Goal: Transaction & Acquisition: Purchase product/service

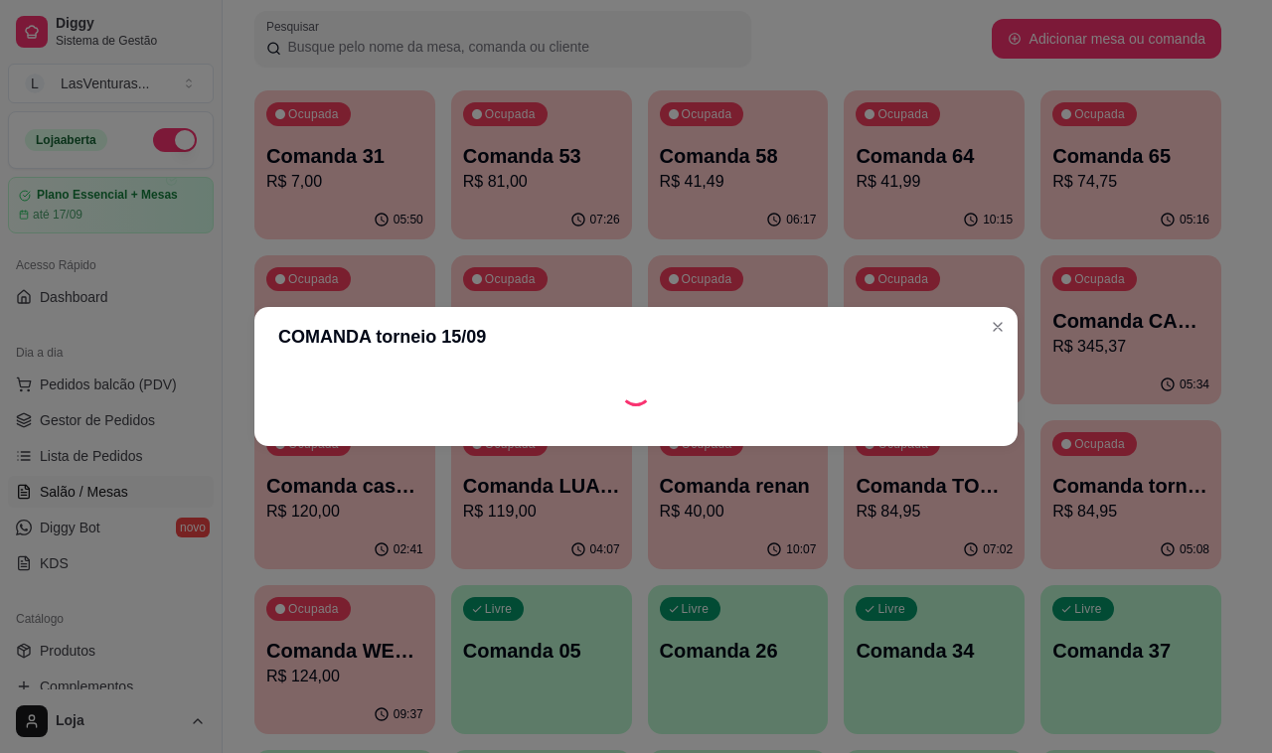
scroll to position [179, 0]
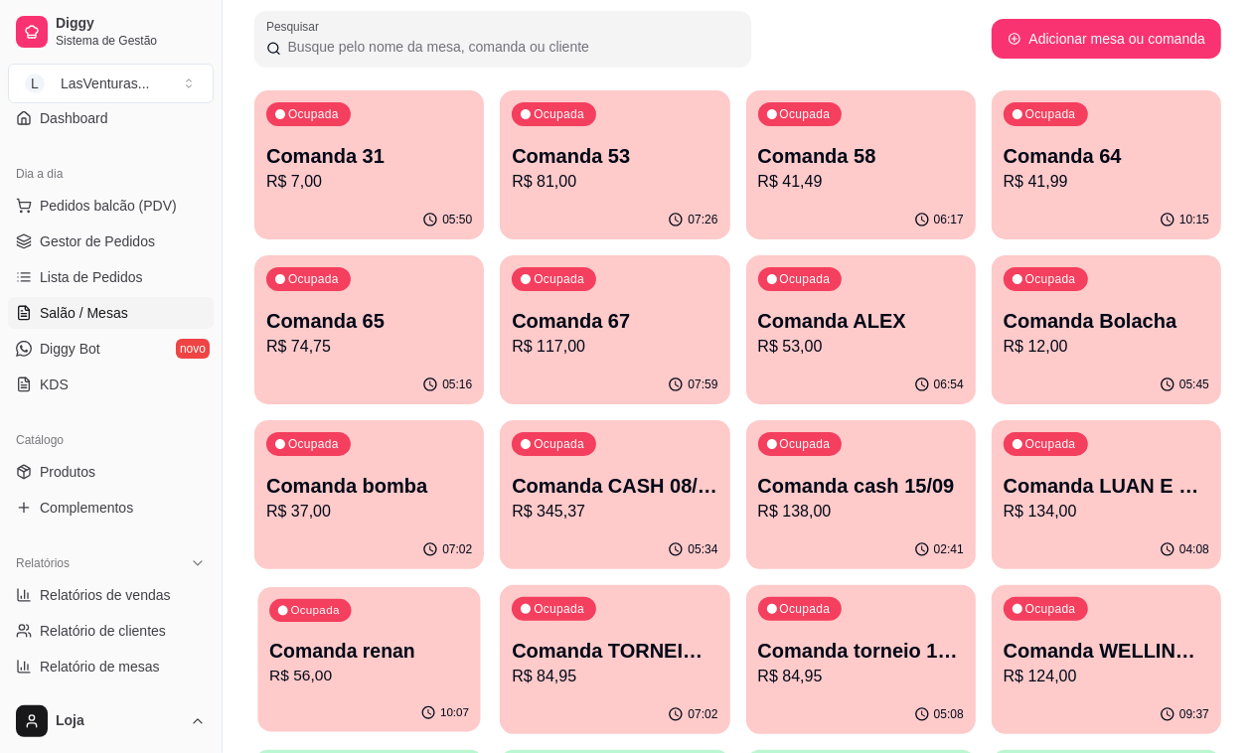
click at [480, 694] on div "10:07" at bounding box center [368, 713] width 223 height 38
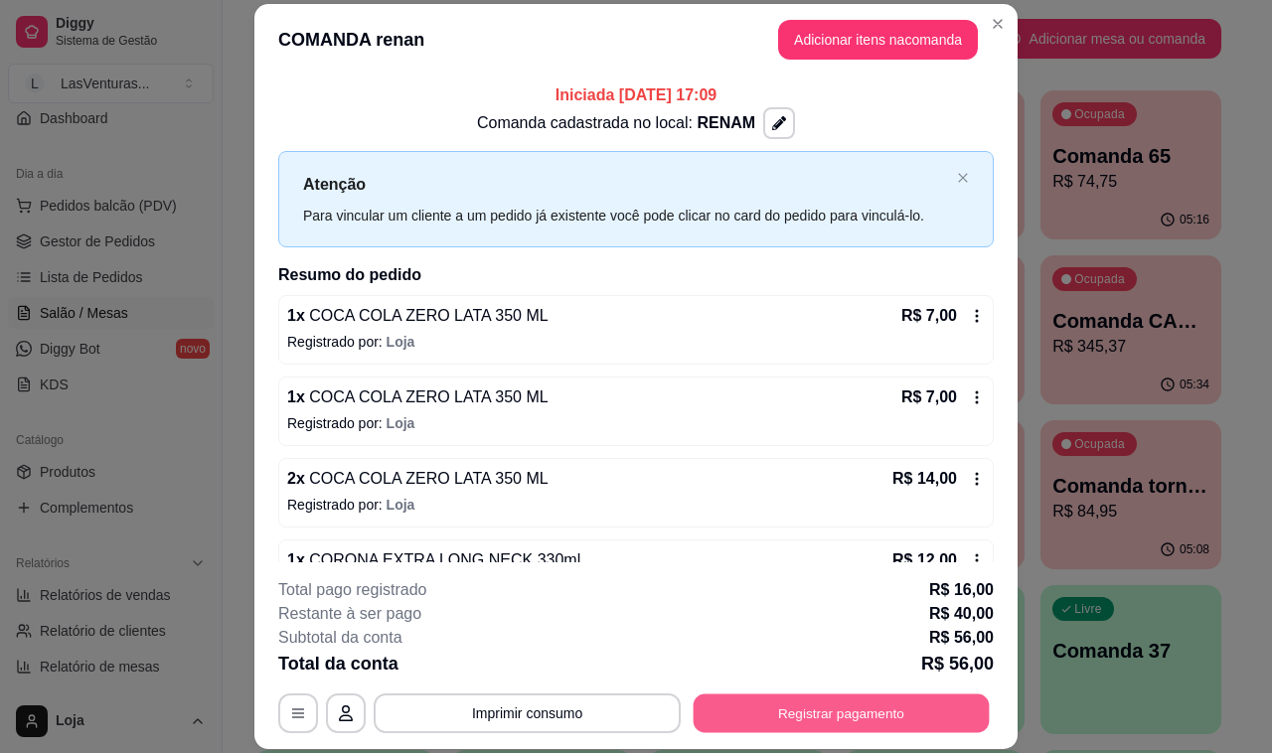
click at [875, 726] on button "Registrar pagamento" at bounding box center [841, 713] width 296 height 39
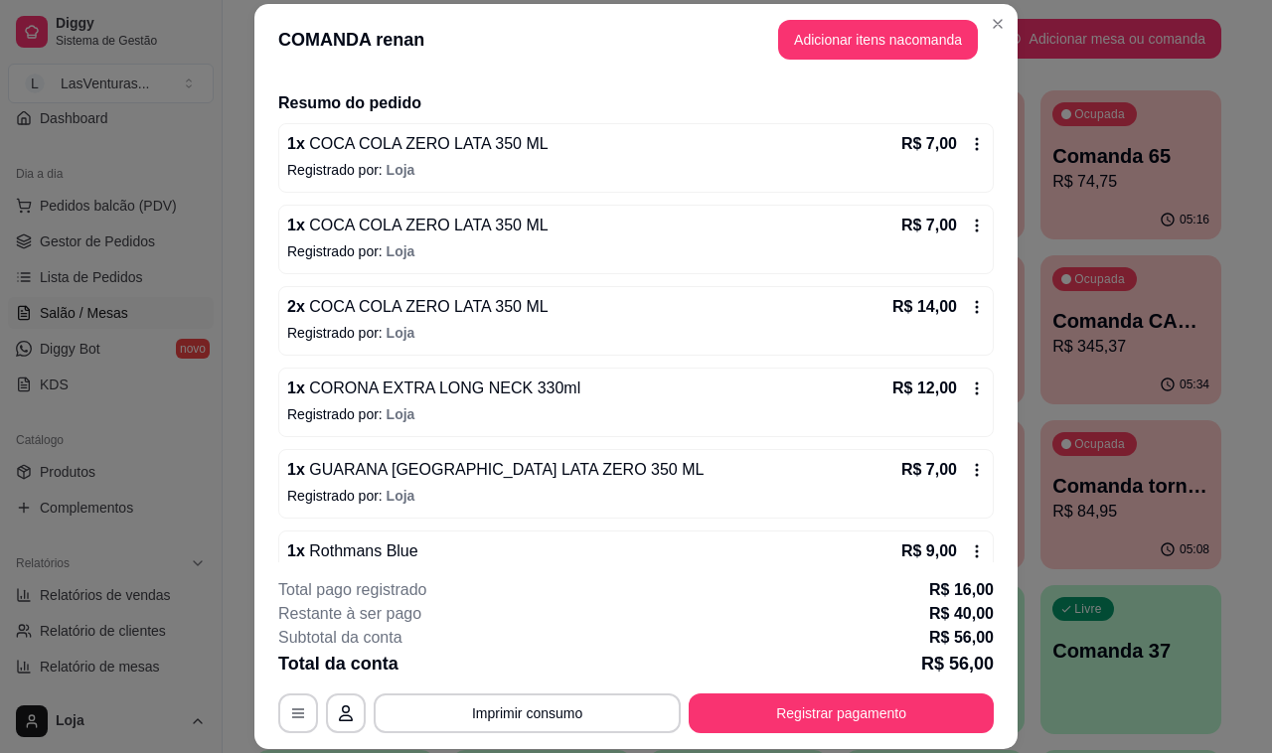
scroll to position [0, 0]
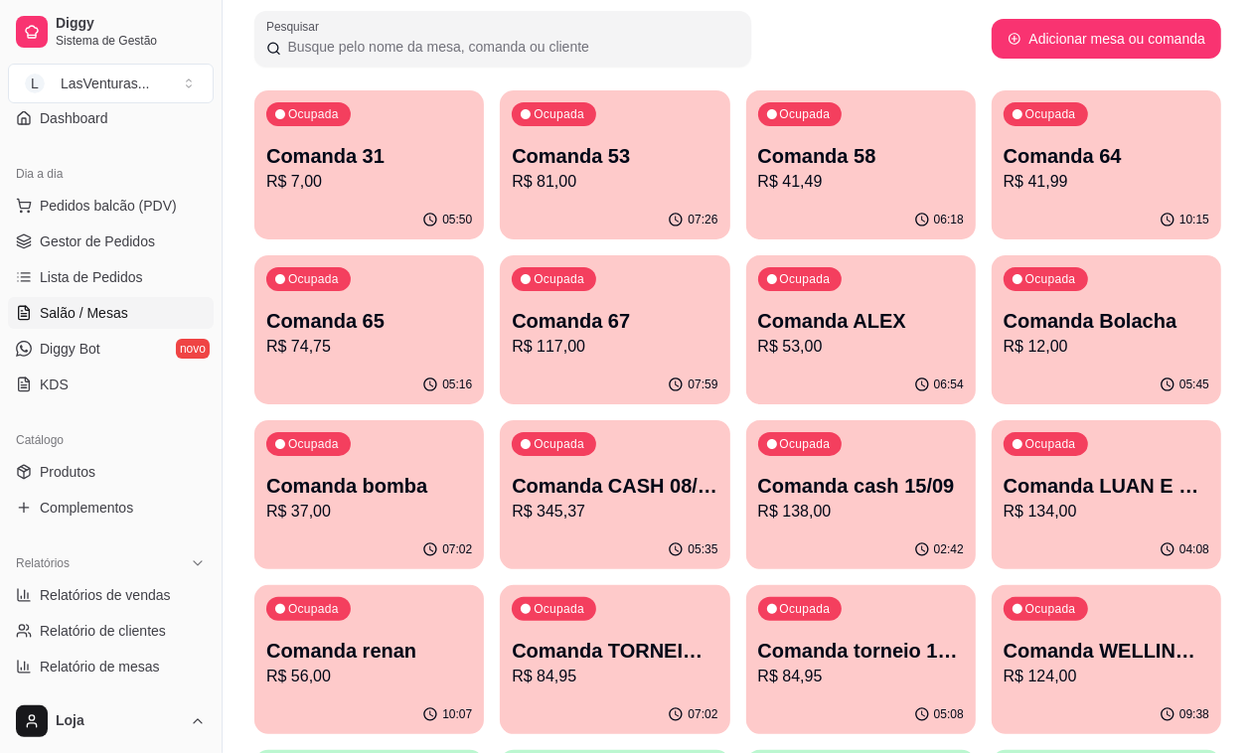
click at [717, 500] on p "R$ 345,37" at bounding box center [615, 512] width 206 height 24
click at [758, 505] on p "R$ 138,00" at bounding box center [861, 512] width 206 height 24
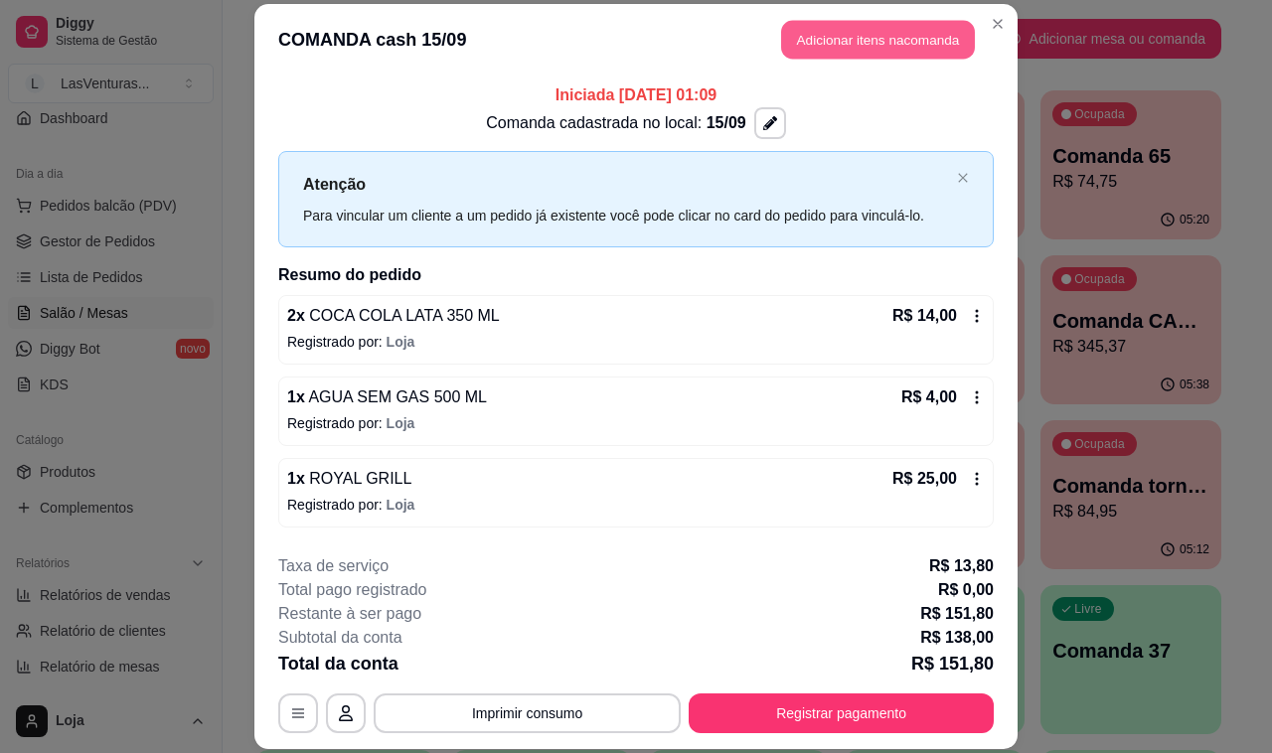
click at [854, 46] on button "Adicionar itens na comanda" at bounding box center [878, 39] width 194 height 39
click at [371, 150] on input "Pesquisa" at bounding box center [420, 140] width 732 height 20
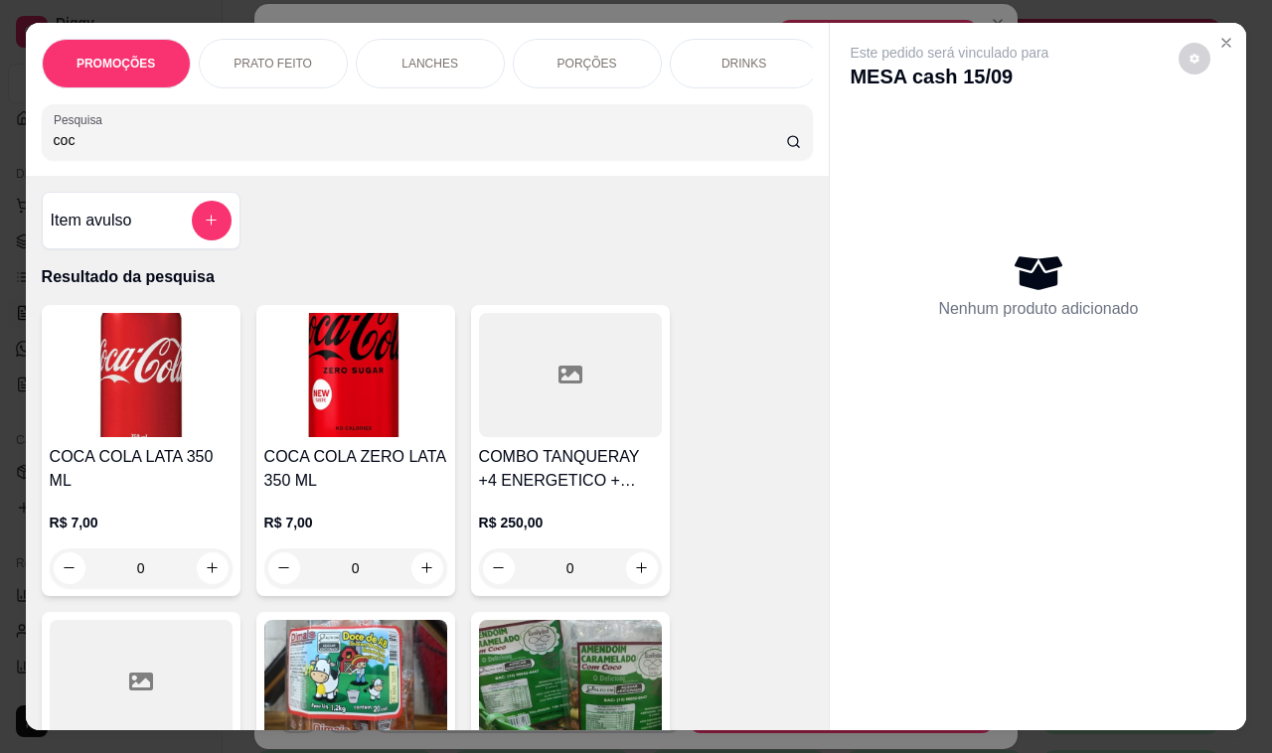
type input "coc"
click at [209, 562] on button "increase-product-quantity" at bounding box center [213, 568] width 32 height 32
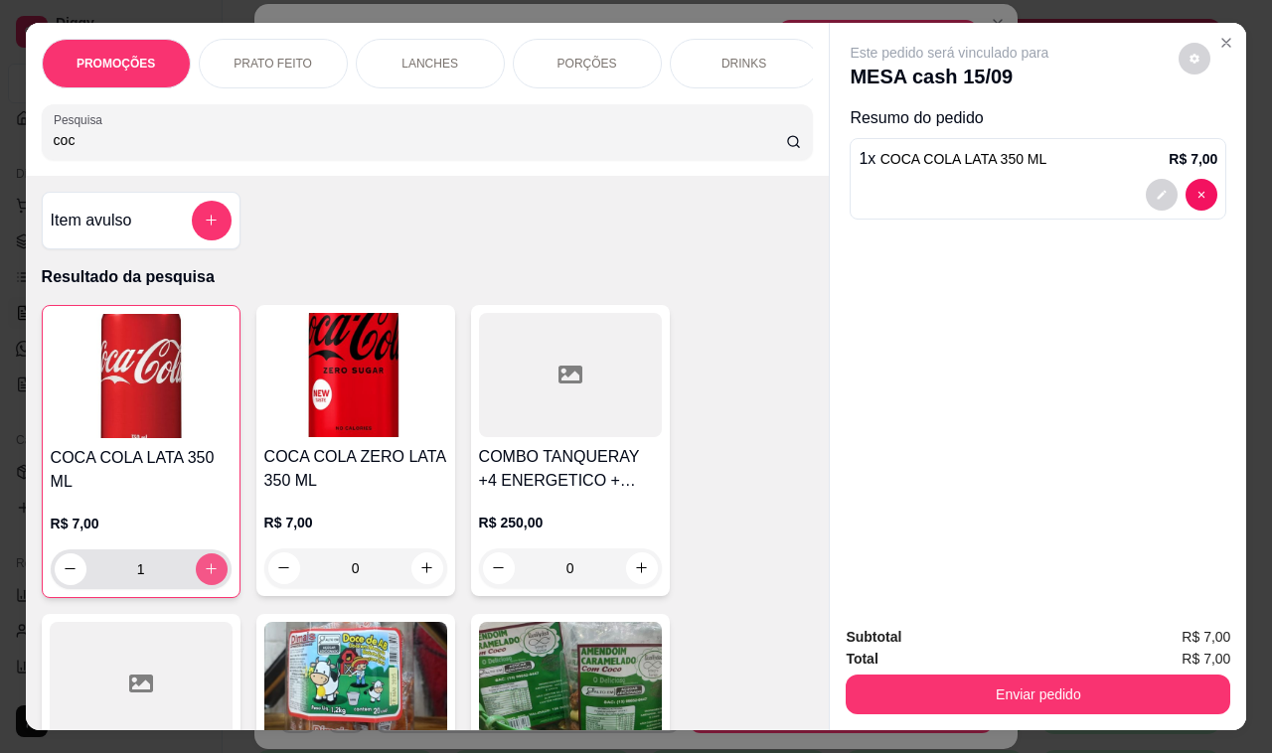
type input "1"
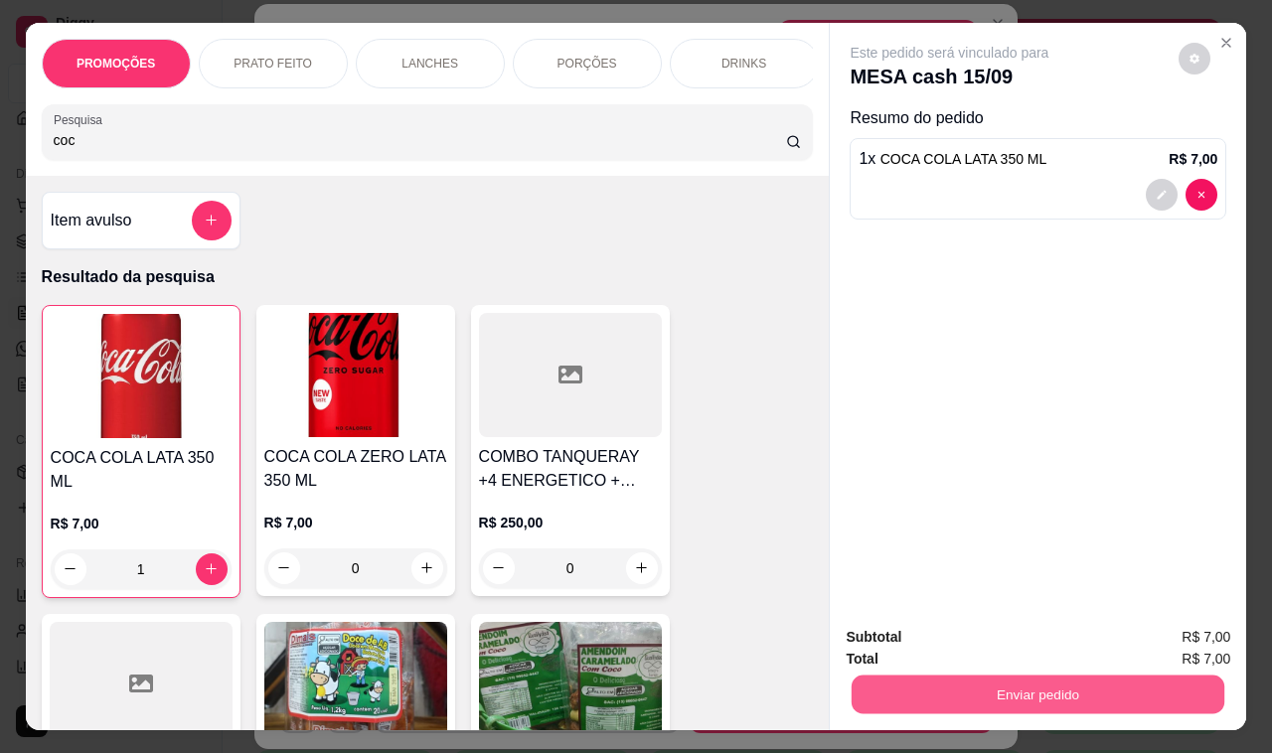
click at [1068, 685] on button "Enviar pedido" at bounding box center [1037, 695] width 373 height 39
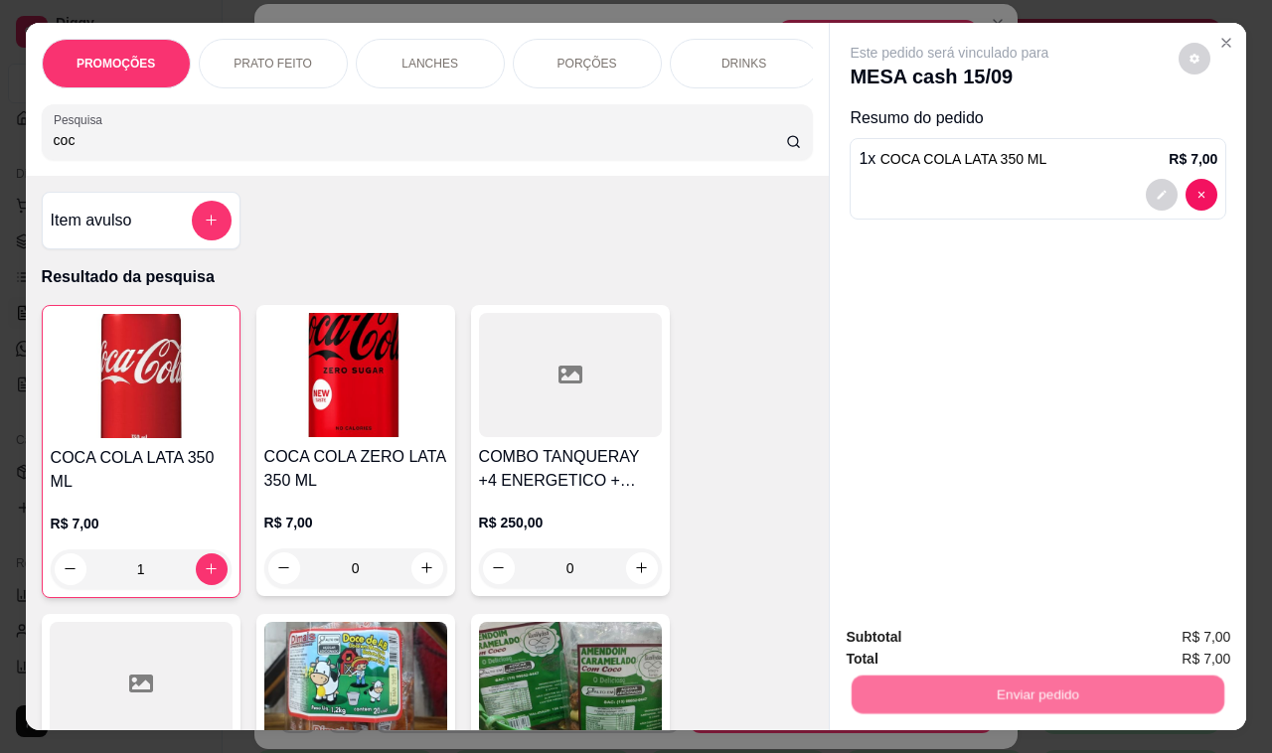
click at [996, 629] on button "Não registrar e enviar pedido" at bounding box center [970, 638] width 207 height 38
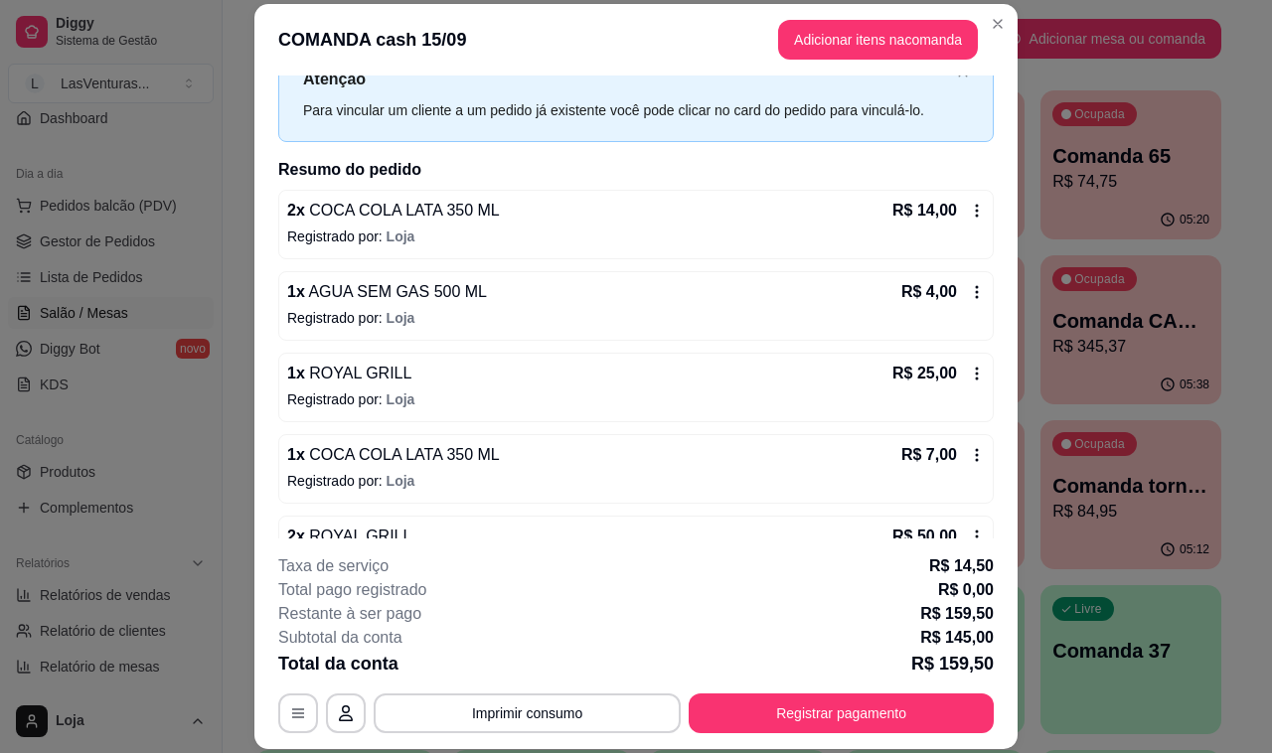
scroll to position [75, 0]
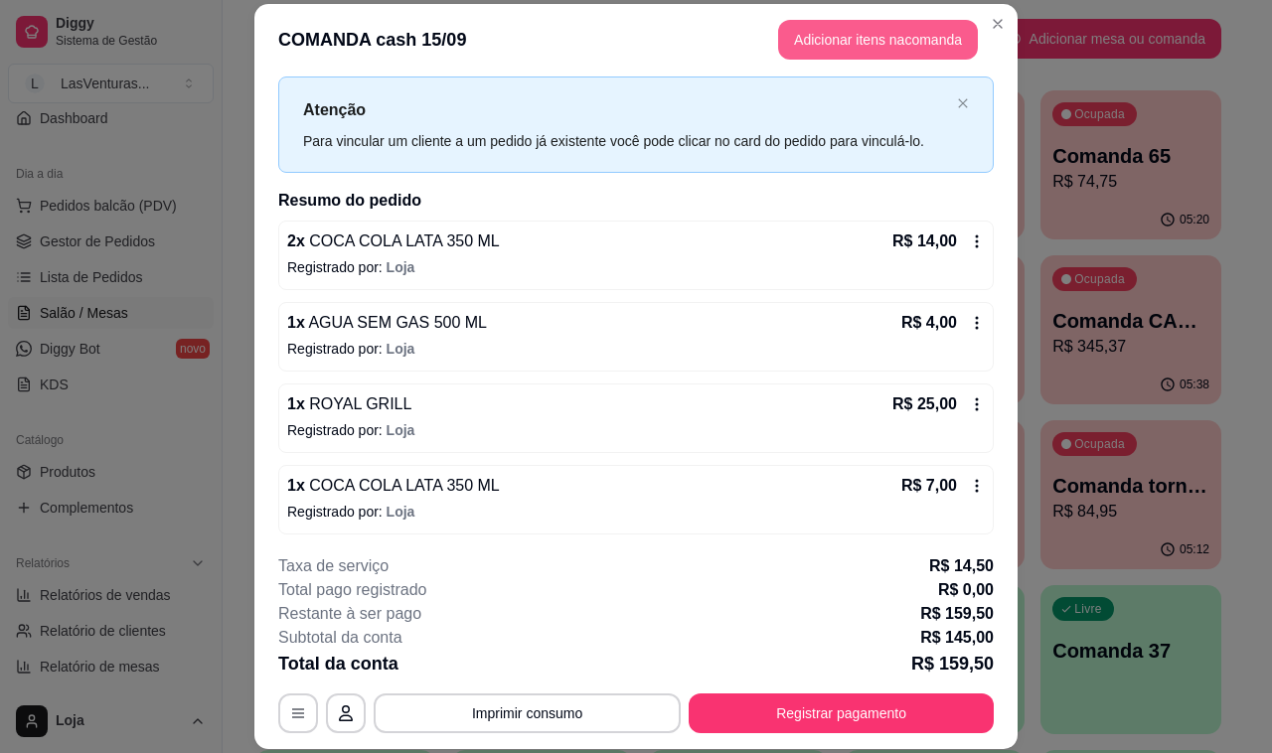
click at [839, 55] on button "Adicionar itens na comanda" at bounding box center [878, 40] width 200 height 40
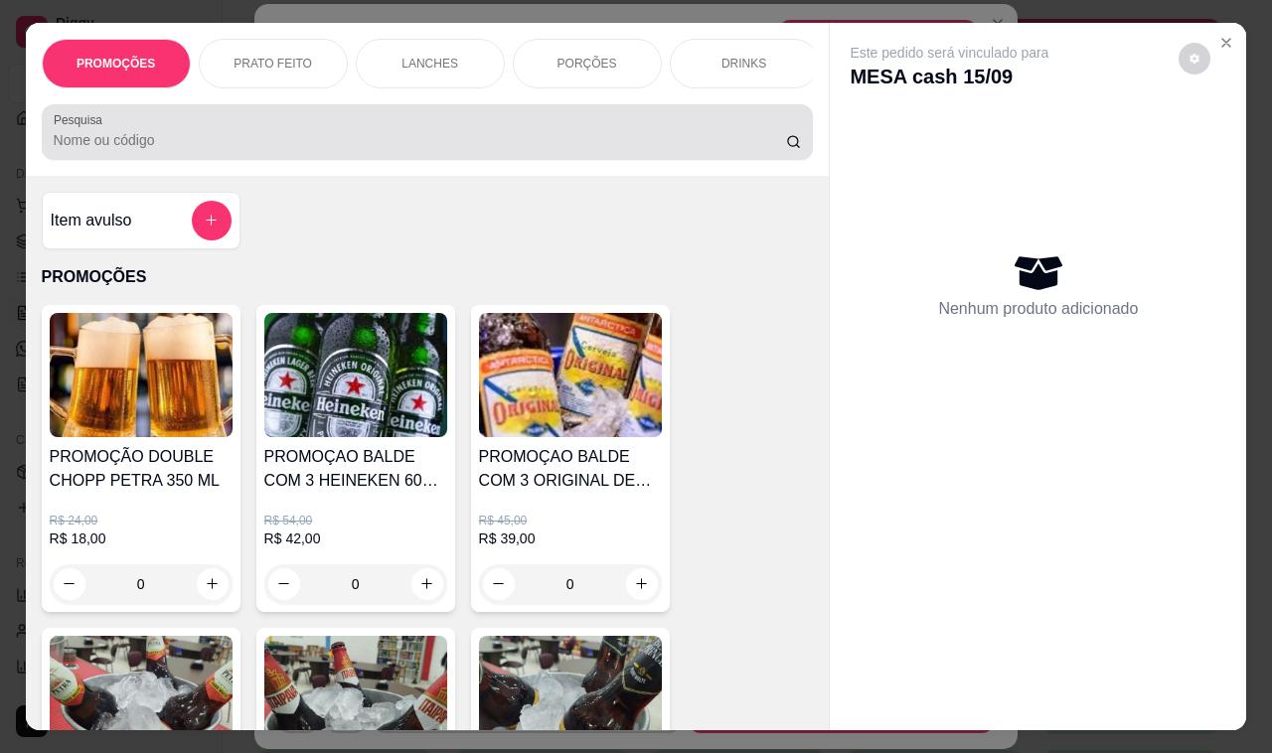
click at [394, 150] on input "Pesquisa" at bounding box center [420, 140] width 732 height 20
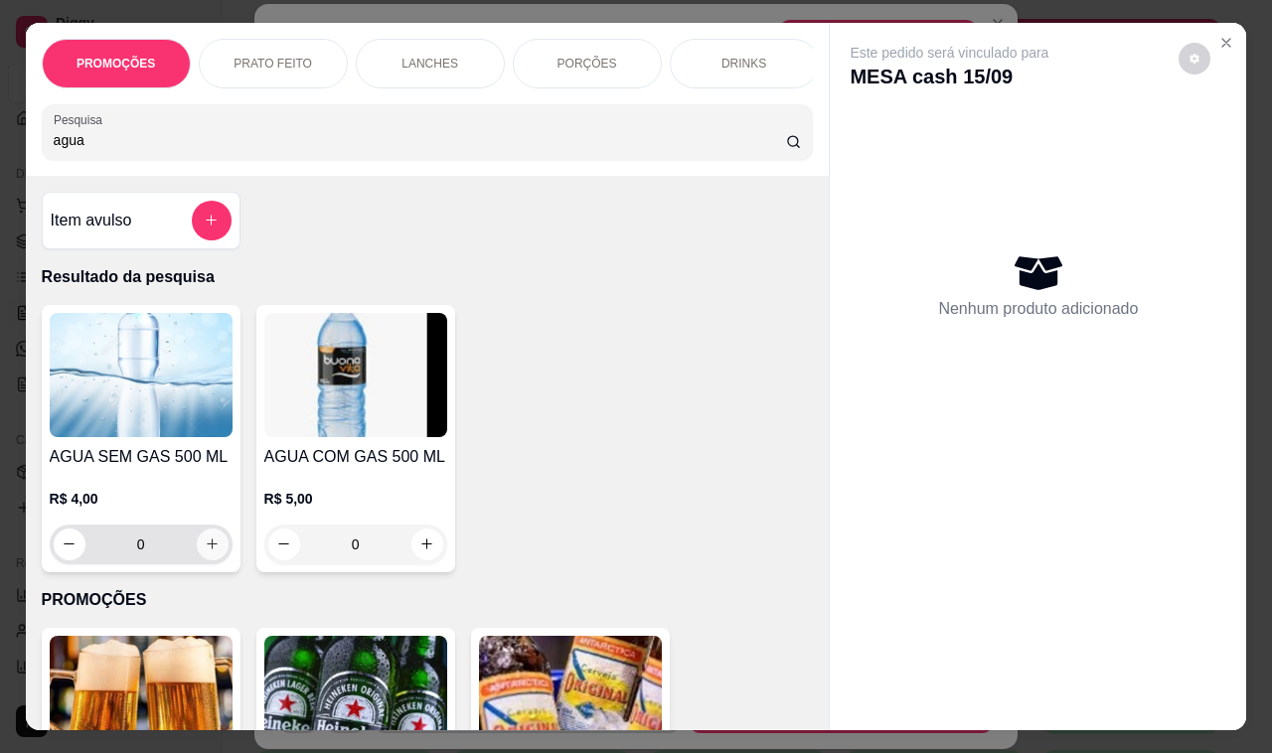
type input "agua"
click at [205, 551] on icon "increase-product-quantity" at bounding box center [212, 543] width 15 height 15
type input "1"
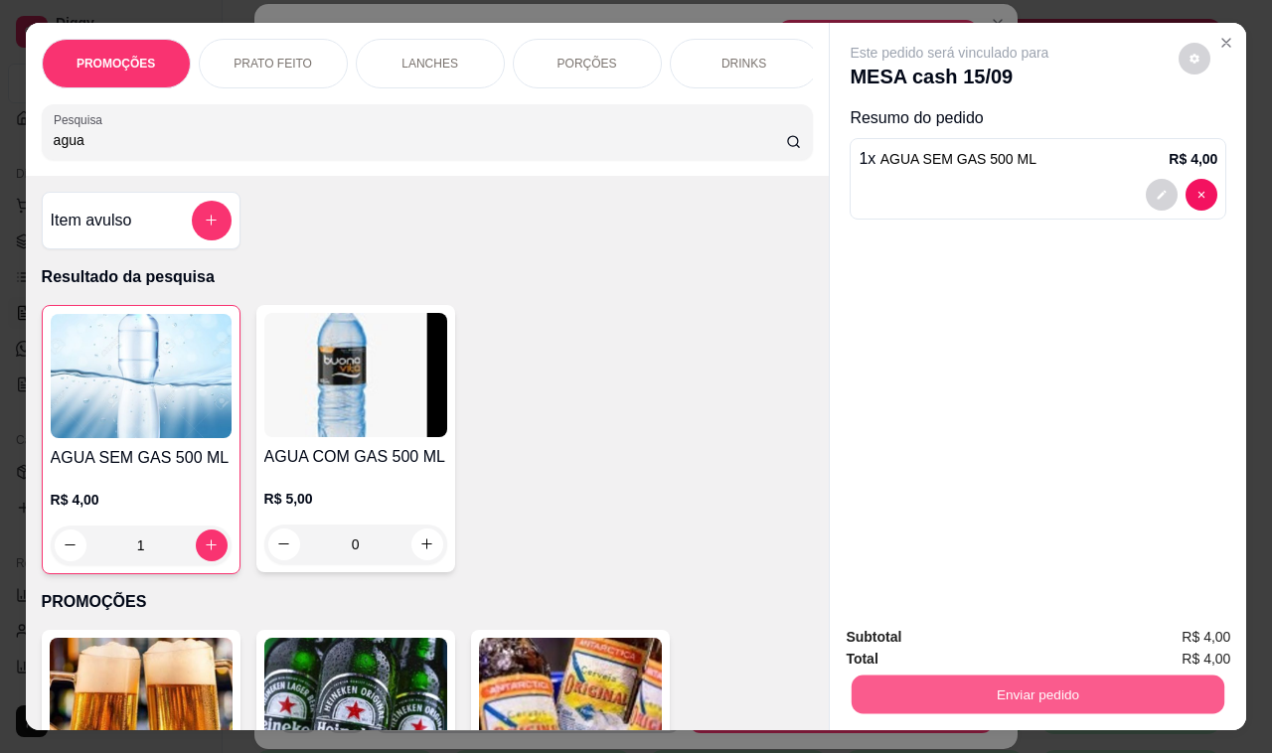
click at [1065, 683] on button "Enviar pedido" at bounding box center [1037, 695] width 373 height 39
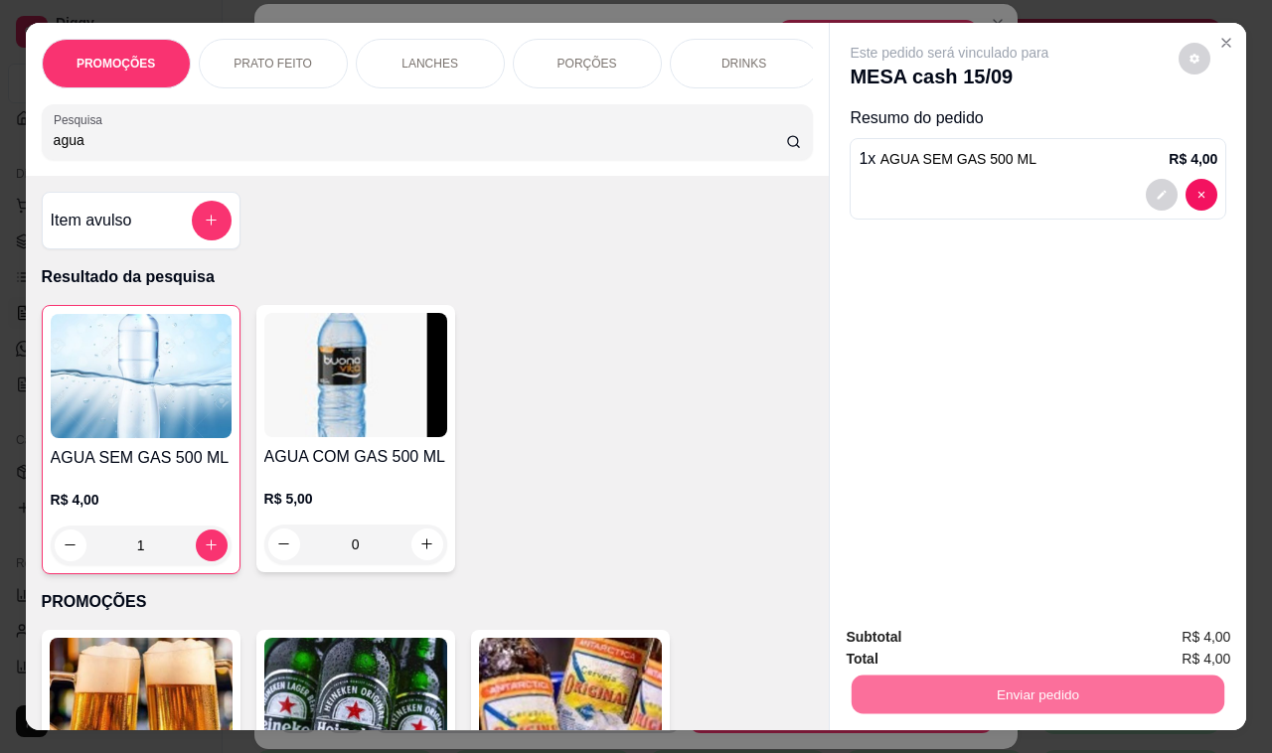
click at [930, 631] on button "Não registrar e enviar pedido" at bounding box center [970, 638] width 207 height 38
